Goal: Book appointment/travel/reservation

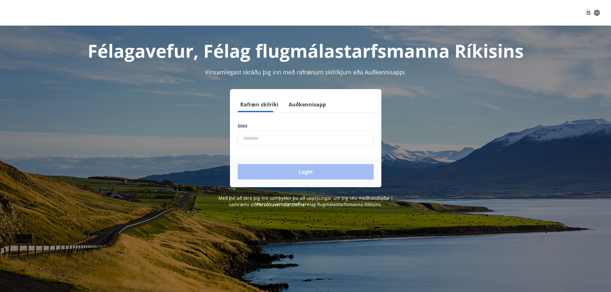
click at [255, 140] on input "phone" at bounding box center [305, 138] width 136 height 16
drag, startPoint x: 273, startPoint y: 137, endPoint x: 225, endPoint y: 139, distance: 47.5
click at [225, 139] on div "Rafræn skilríki Auðkennisapp Sími ​ Login" at bounding box center [305, 138] width 446 height 98
type input "********"
click at [237, 164] on button "Login" at bounding box center [305, 171] width 136 height 15
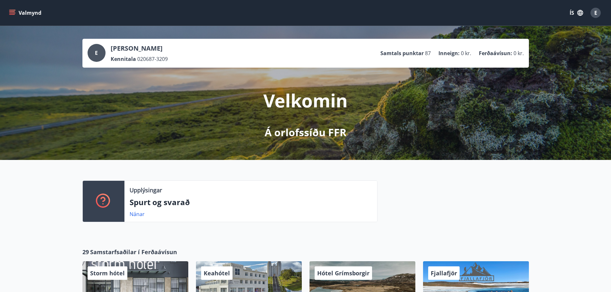
click at [16, 12] on button "Valmynd" at bounding box center [26, 13] width 36 height 12
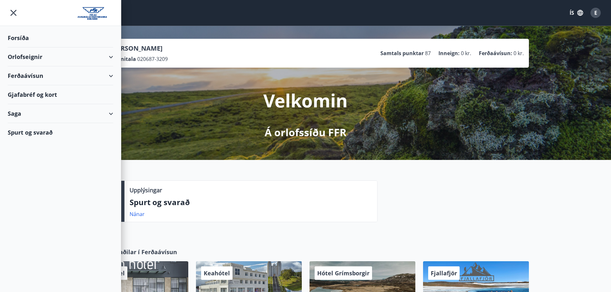
click at [111, 55] on div "Orlofseignir" at bounding box center [60, 56] width 105 height 19
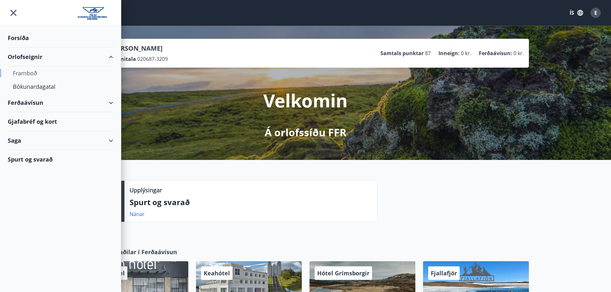
click at [36, 71] on div "Framboð" at bounding box center [60, 72] width 95 height 13
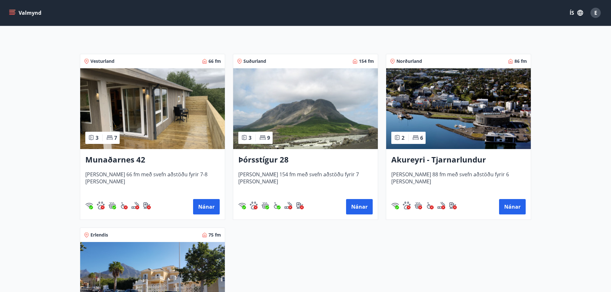
scroll to position [96, 0]
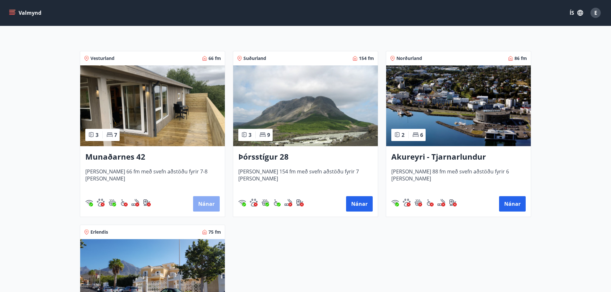
click at [209, 202] on button "Nánar" at bounding box center [206, 203] width 27 height 15
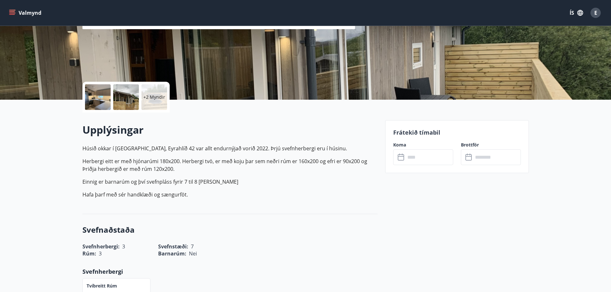
scroll to position [96, 0]
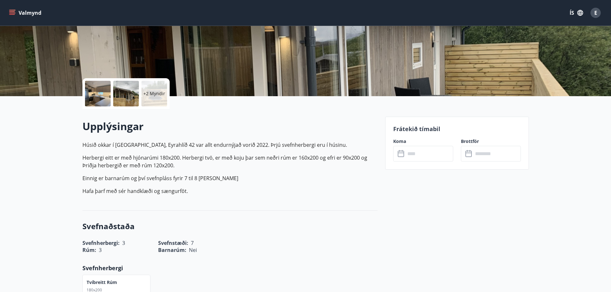
click at [414, 154] on input "text" at bounding box center [429, 154] width 48 height 16
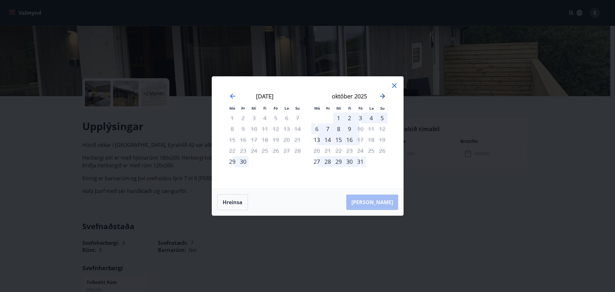
click at [383, 96] on icon "Move forward to switch to the next month." at bounding box center [383, 96] width 8 height 8
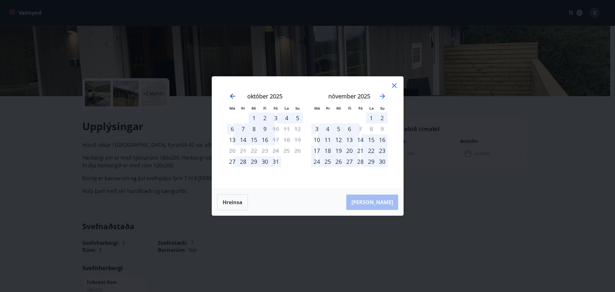
click at [233, 96] on icon "Move backward to switch to the previous month." at bounding box center [233, 96] width 8 height 8
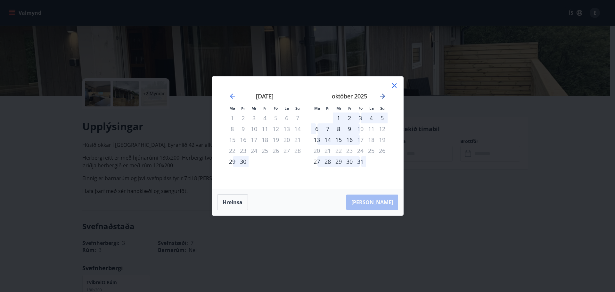
click at [381, 95] on icon "Move forward to switch to the next month." at bounding box center [383, 96] width 8 height 8
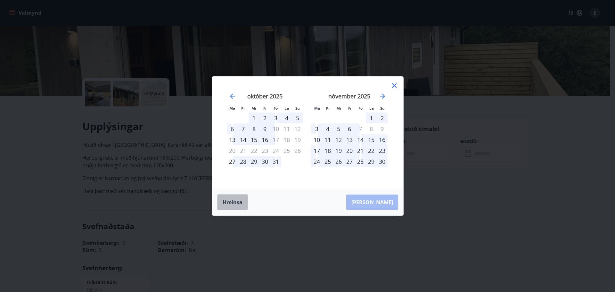
click at [235, 202] on button "Hreinsa" at bounding box center [232, 202] width 31 height 16
click at [392, 85] on icon at bounding box center [395, 86] width 8 height 8
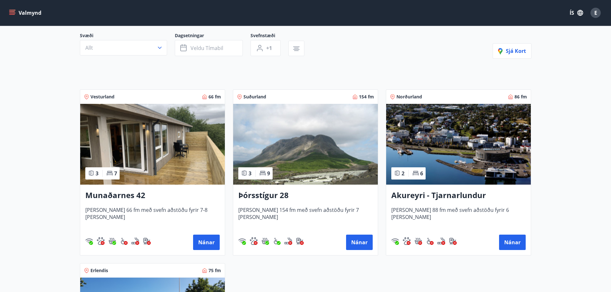
scroll to position [64, 0]
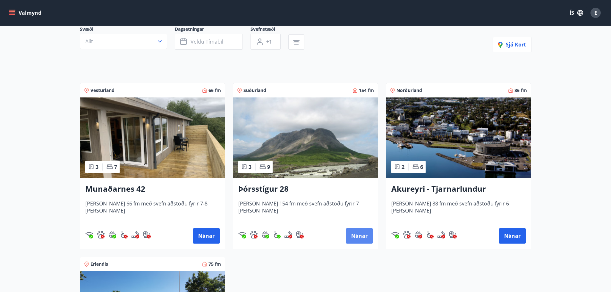
click at [359, 235] on button "Nánar" at bounding box center [359, 235] width 27 height 15
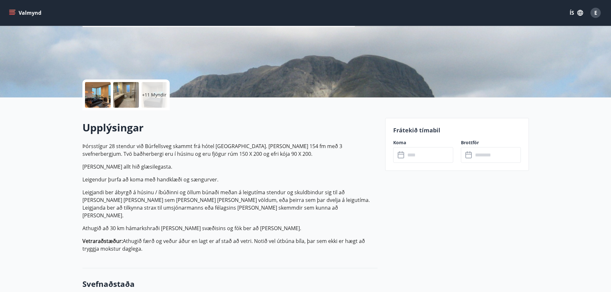
scroll to position [96, 0]
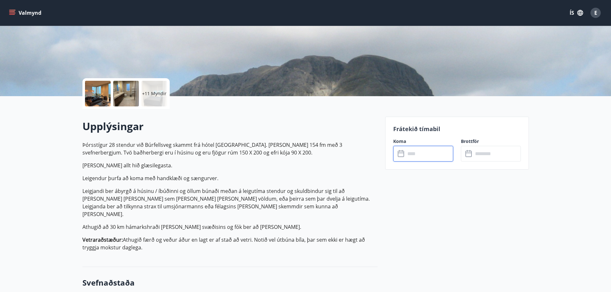
click at [418, 155] on input "text" at bounding box center [429, 154] width 48 height 16
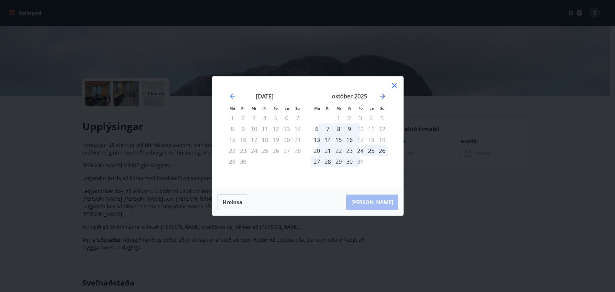
click at [382, 97] on icon "Move forward to switch to the next month." at bounding box center [383, 96] width 8 height 8
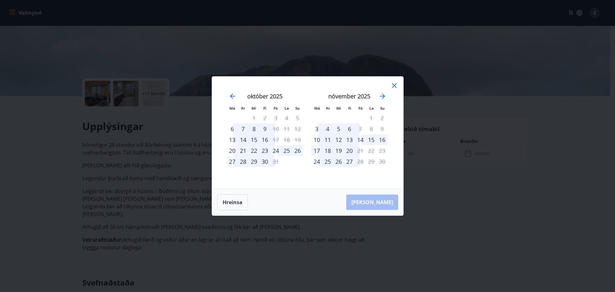
click at [393, 84] on icon at bounding box center [394, 85] width 4 height 4
